Goal: Ask a question

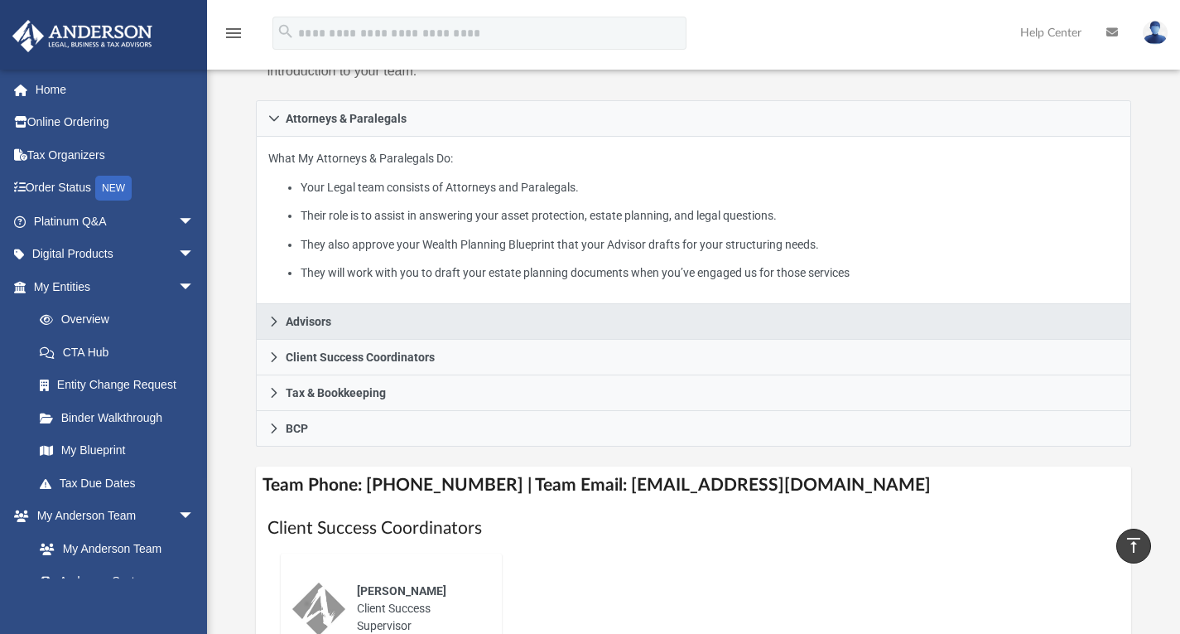
scroll to position [250, 0]
click at [322, 340] on link "Advisors" at bounding box center [694, 323] width 876 height 36
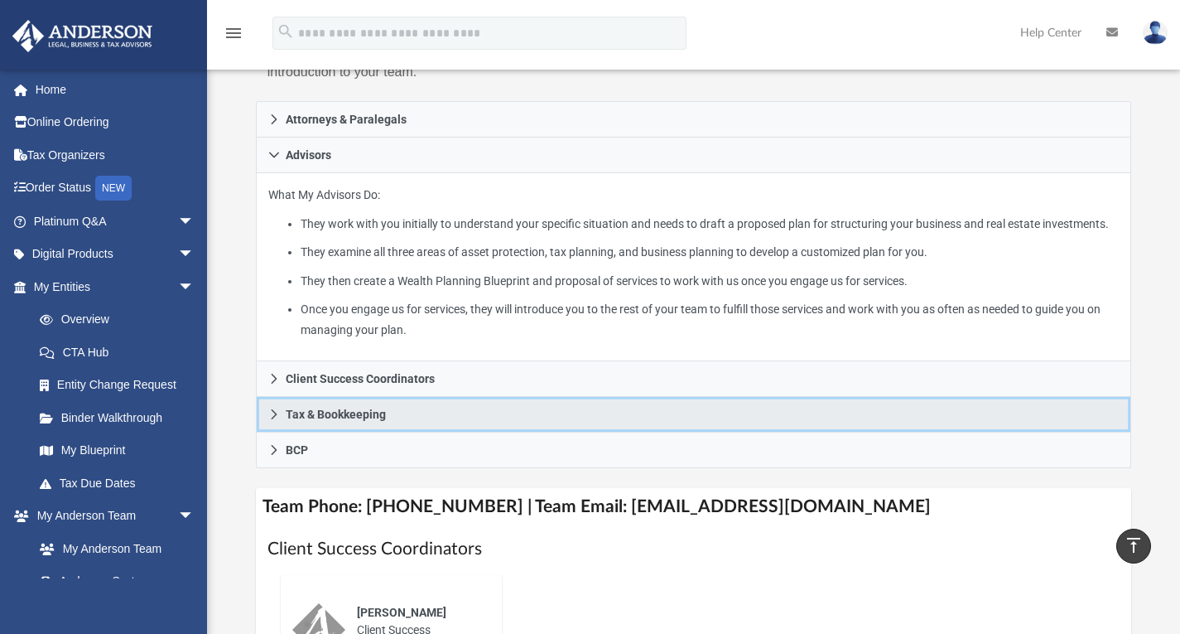
click at [314, 420] on span "Tax & Bookkeeping" at bounding box center [336, 414] width 100 height 12
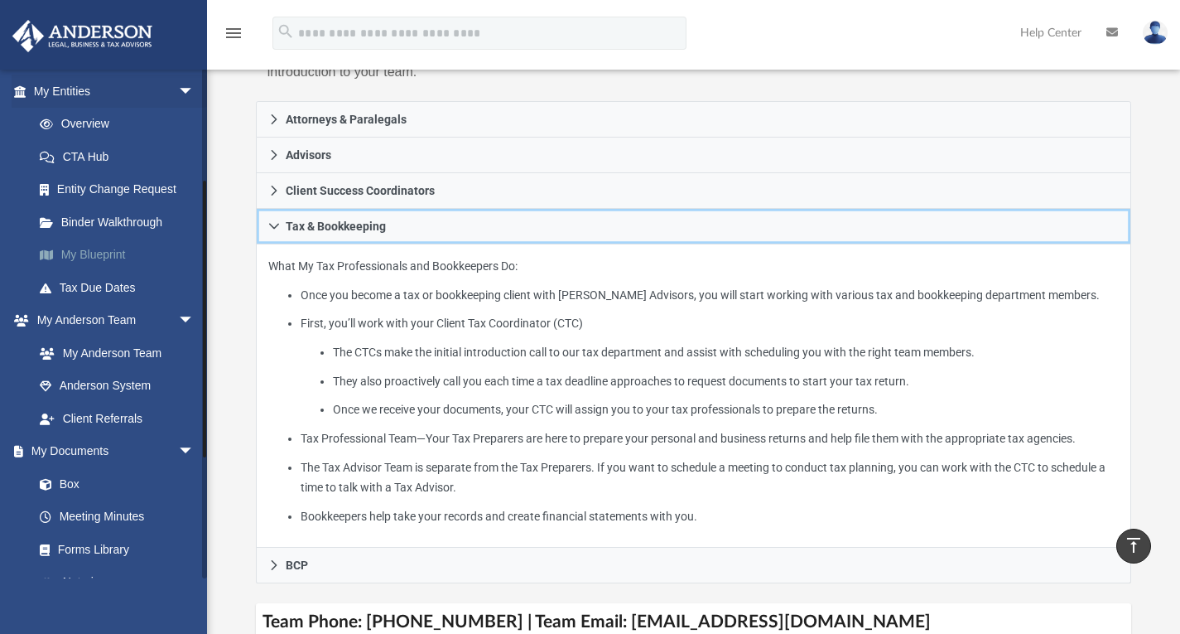
scroll to position [200, 0]
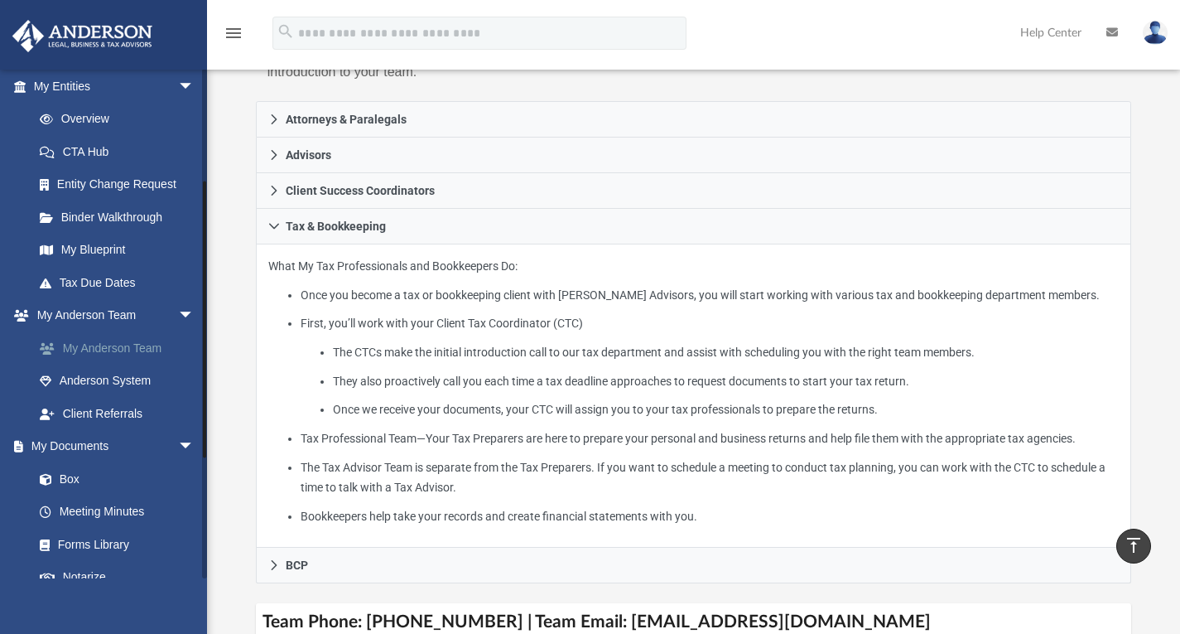
click at [112, 354] on link "My Anderson Team" at bounding box center [121, 347] width 196 height 33
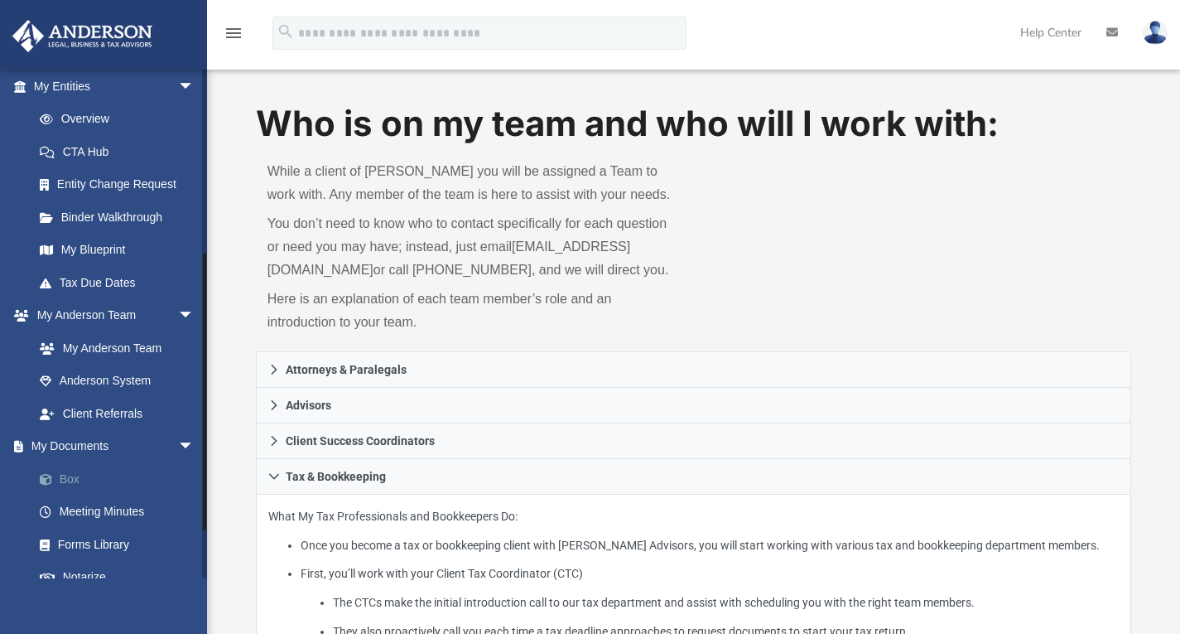
scroll to position [416, 0]
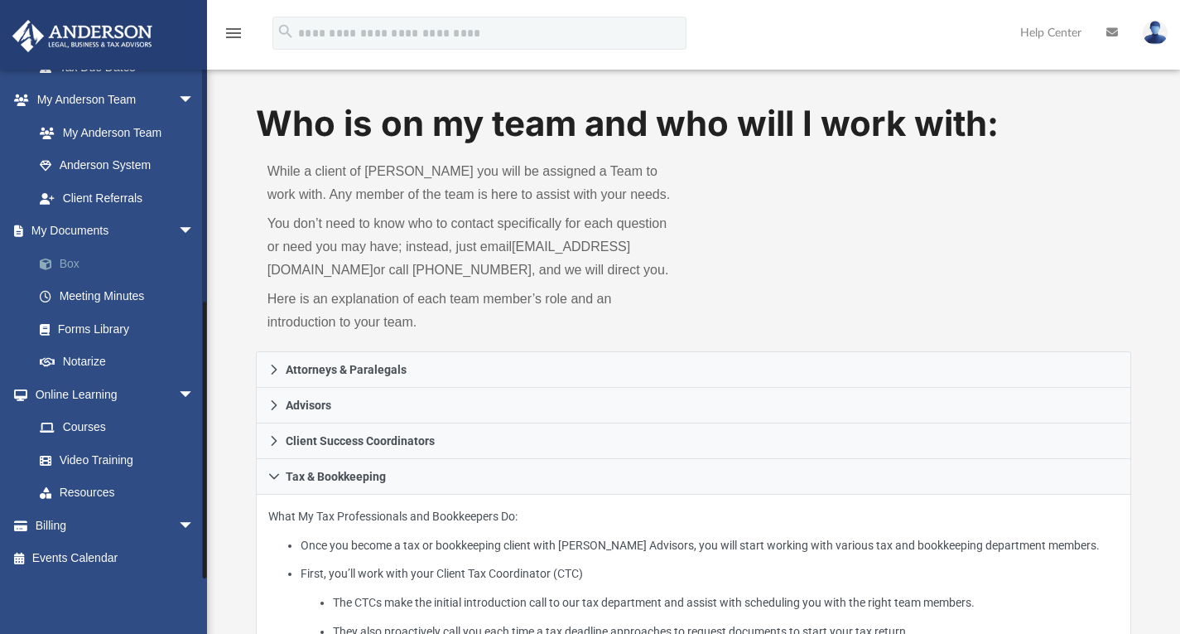
click at [78, 259] on link "Box" at bounding box center [121, 263] width 196 height 33
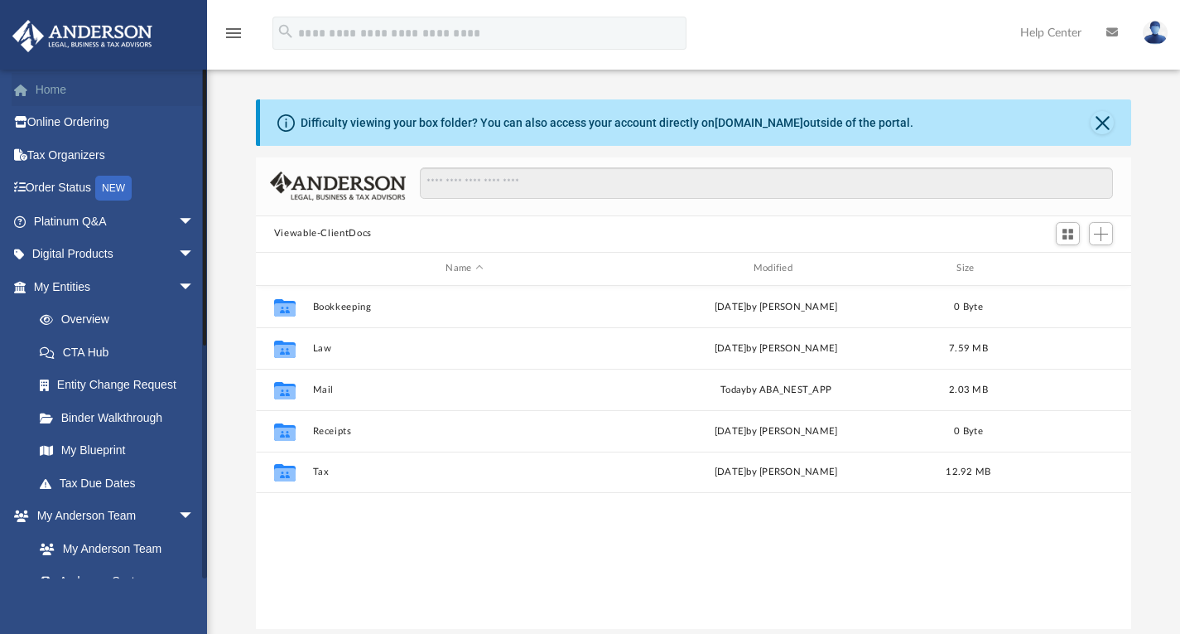
click at [57, 94] on link "Home" at bounding box center [116, 89] width 208 height 33
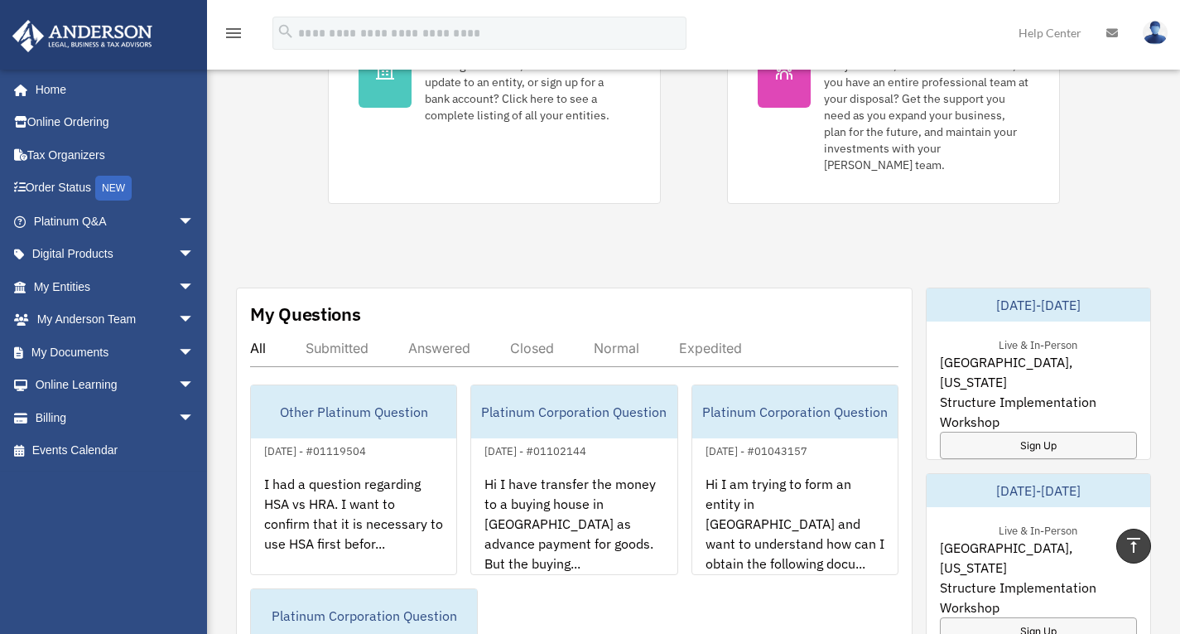
scroll to position [427, 0]
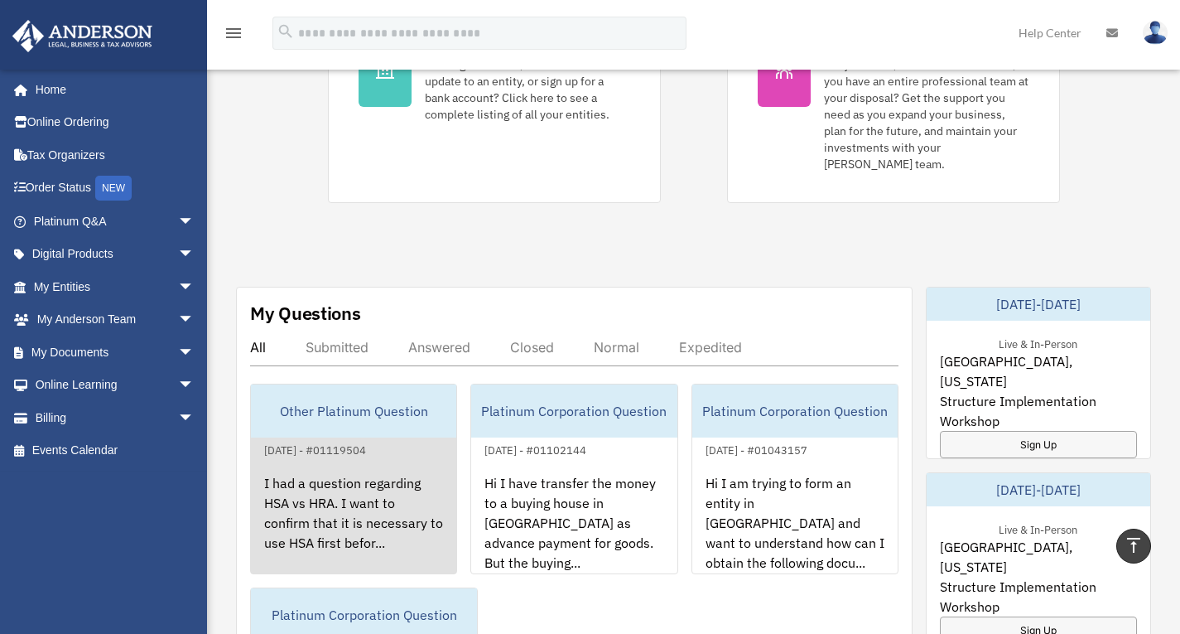
click at [324, 417] on div "Other Platinum Question" at bounding box center [353, 410] width 205 height 53
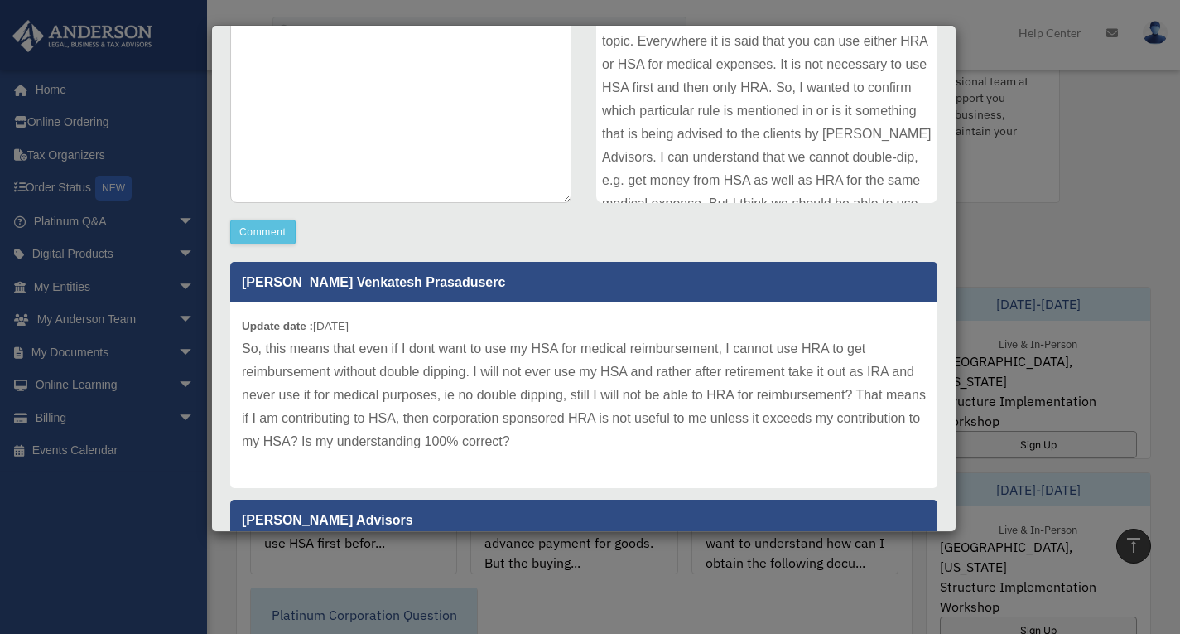
scroll to position [0, 0]
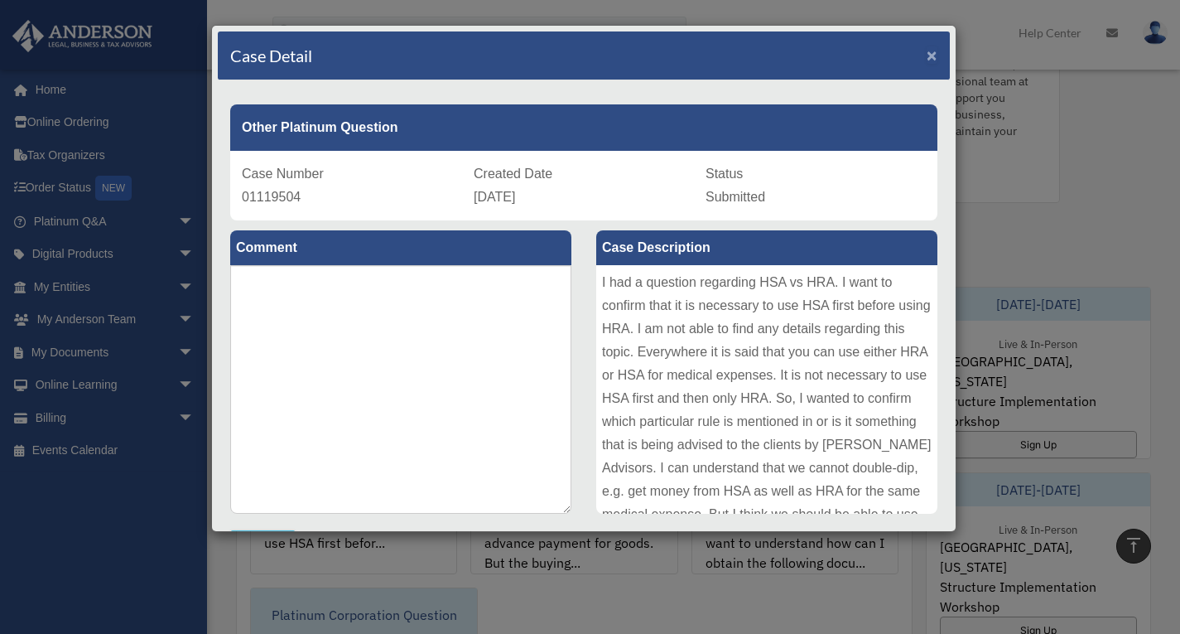
click at [927, 52] on span "×" at bounding box center [932, 55] width 11 height 19
